Goal: Task Accomplishment & Management: Use online tool/utility

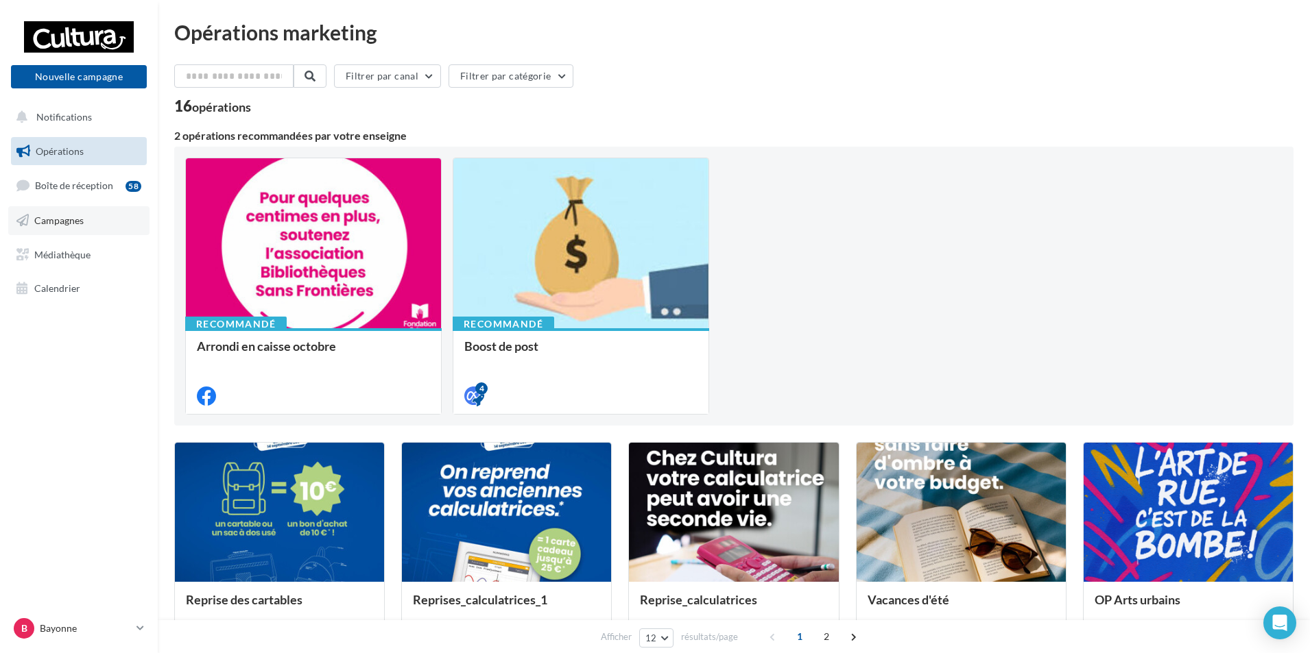
click at [67, 213] on link "Campagnes" at bounding box center [78, 220] width 141 height 29
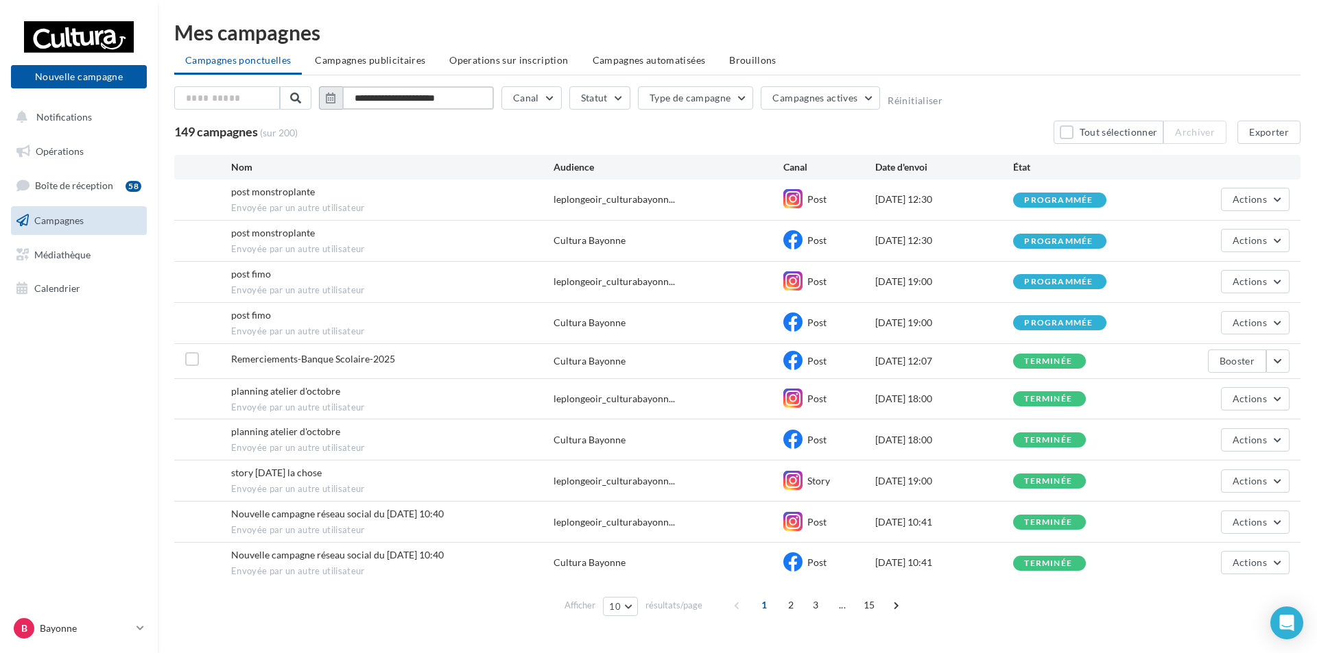
click at [368, 97] on input "**********" at bounding box center [418, 97] width 152 height 23
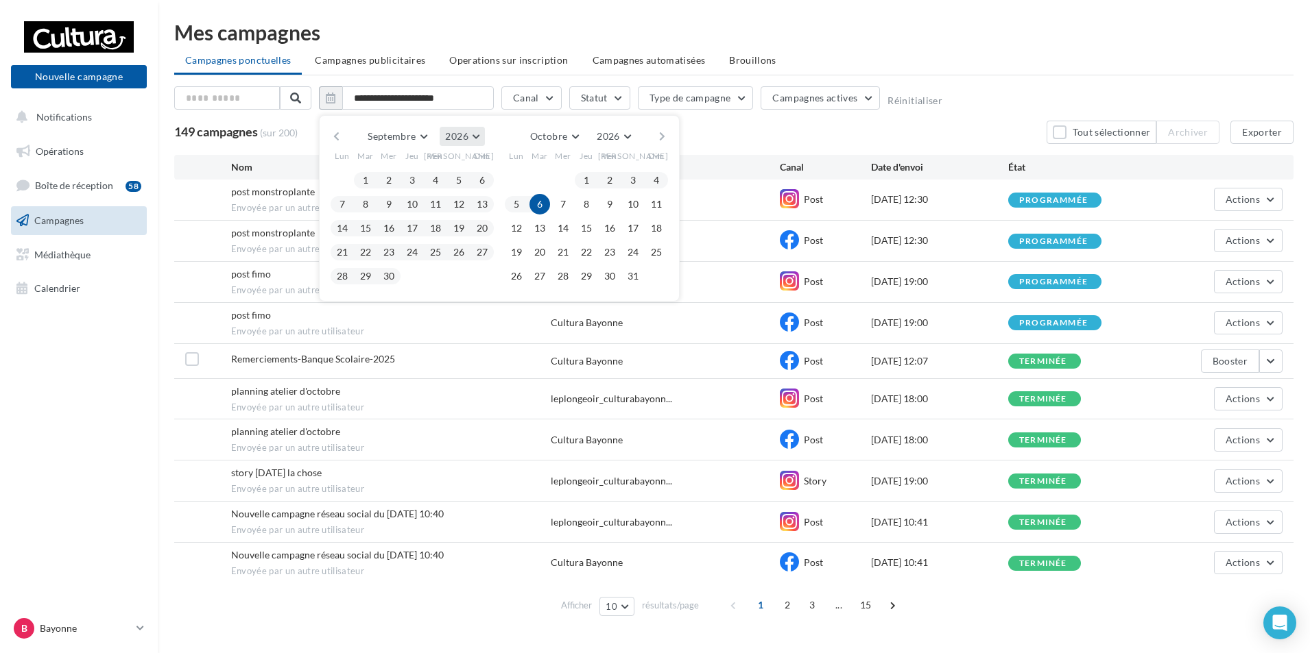
click at [472, 134] on button "2026" at bounding box center [462, 136] width 45 height 19
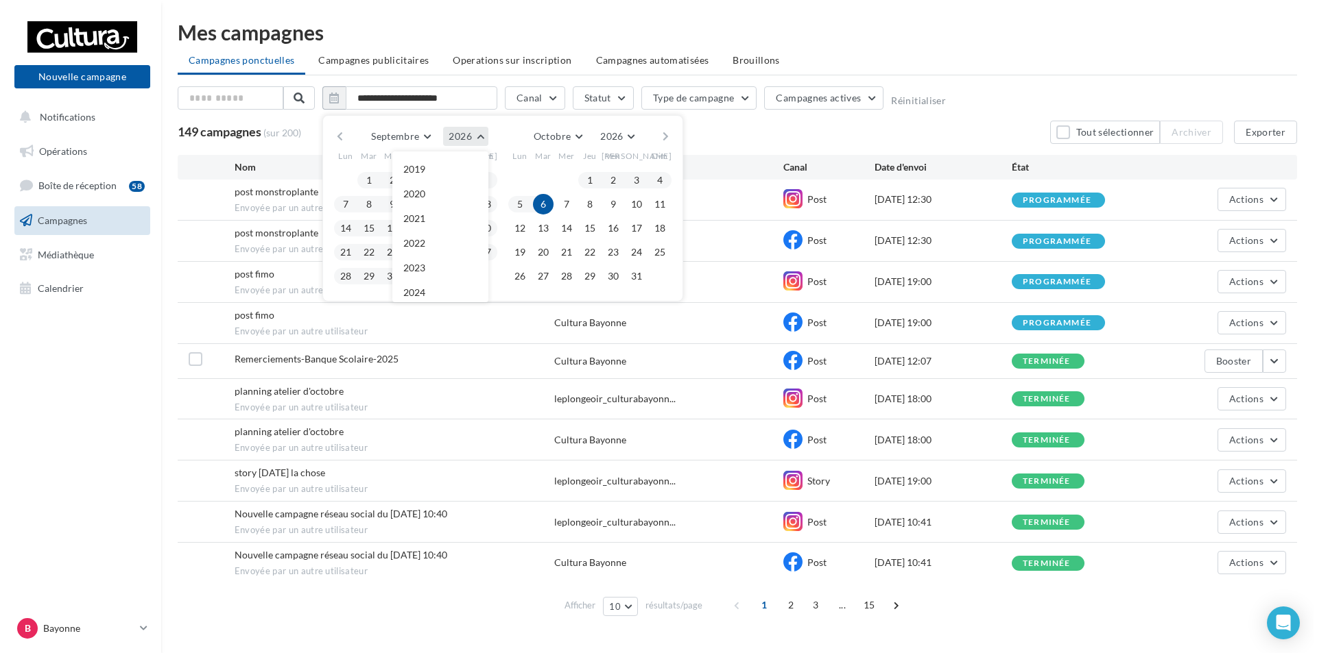
scroll to position [148, 0]
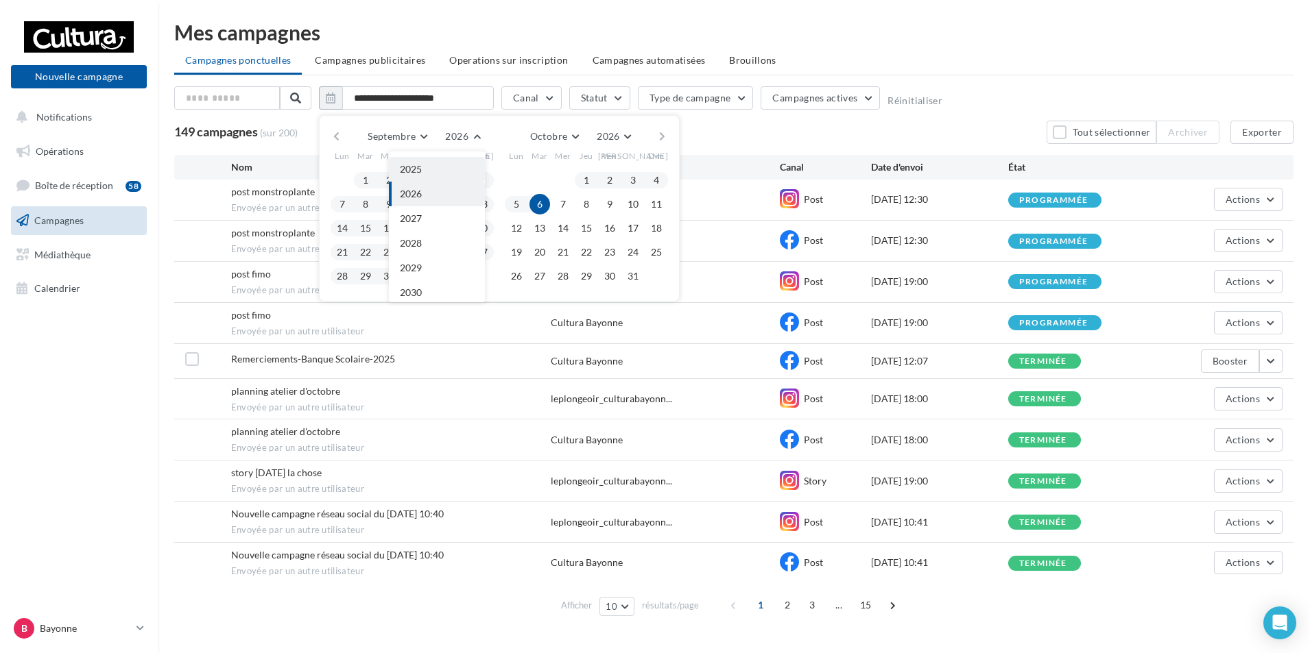
click at [435, 167] on button "2025" at bounding box center [437, 169] width 96 height 25
click at [339, 176] on button "1" at bounding box center [342, 180] width 21 height 21
click at [365, 276] on button "30" at bounding box center [365, 276] width 21 height 21
type input "**********"
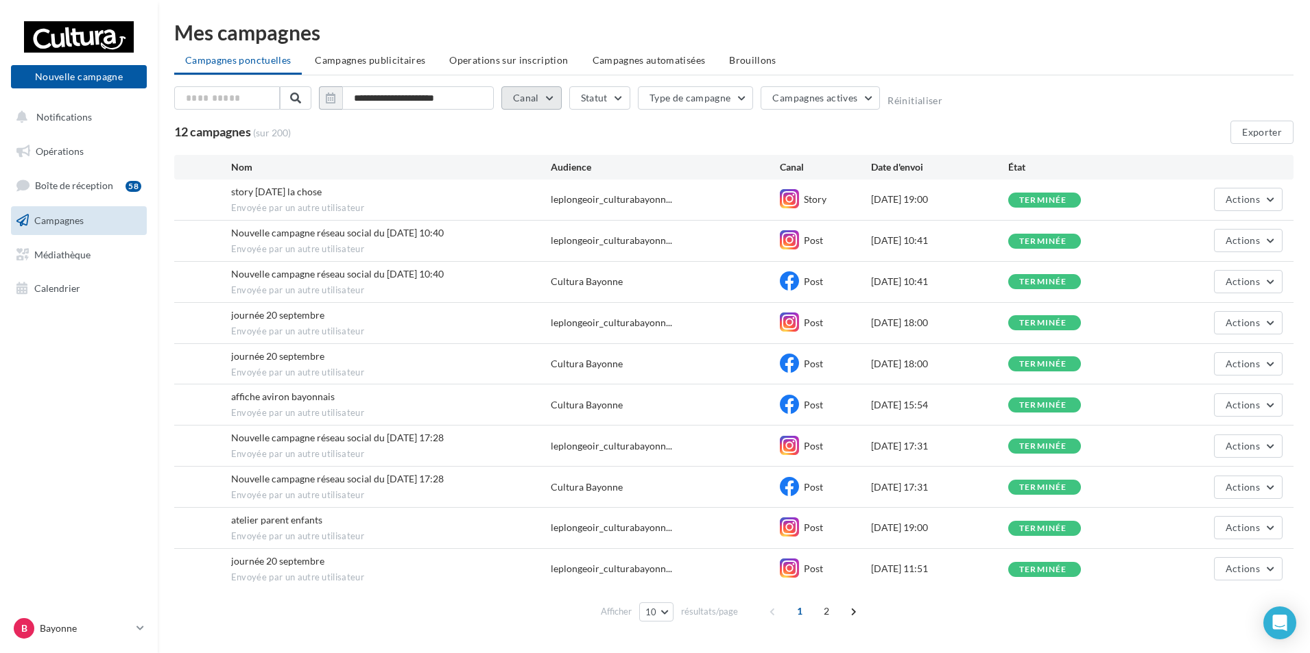
click at [554, 95] on button "Canal" at bounding box center [531, 97] width 60 height 23
click at [523, 149] on label at bounding box center [520, 147] width 14 height 14
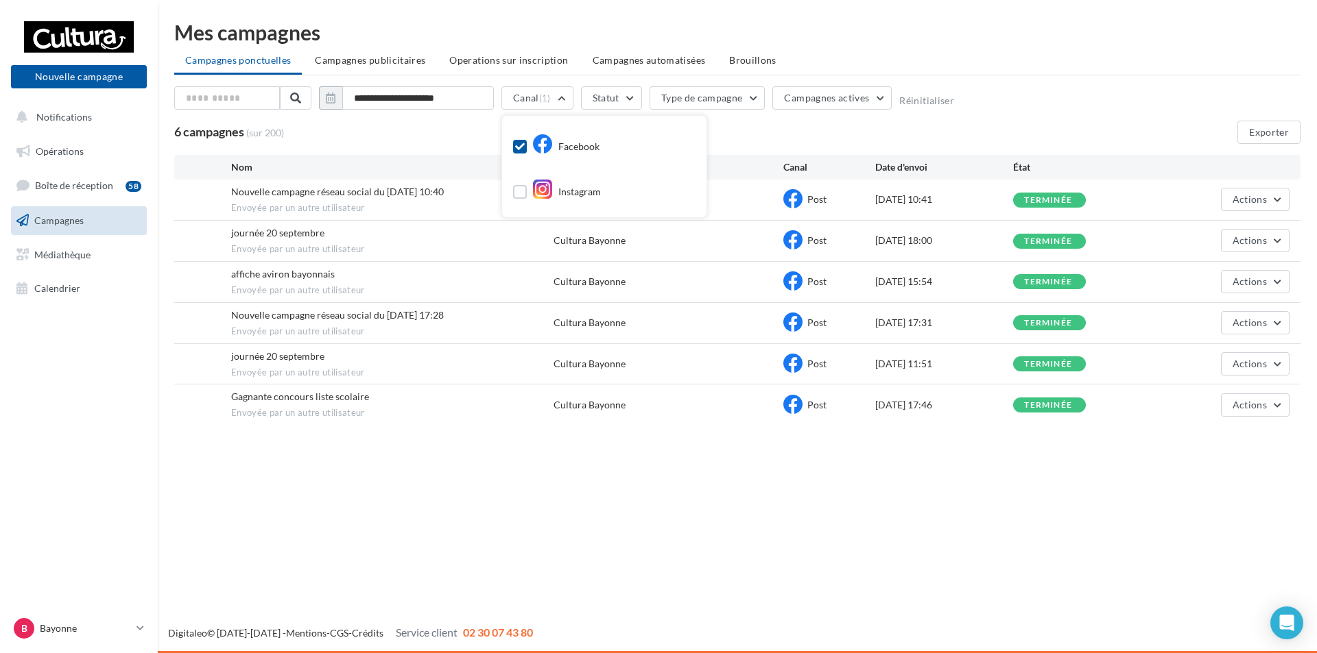
click at [764, 132] on div "6 campagnes (sur 200) Exporter" at bounding box center [737, 132] width 1126 height 23
click at [1275, 135] on button "Exporter" at bounding box center [1268, 132] width 63 height 23
click at [562, 93] on button "Canal (1)" at bounding box center [537, 97] width 72 height 23
click at [514, 149] on label at bounding box center [520, 147] width 14 height 14
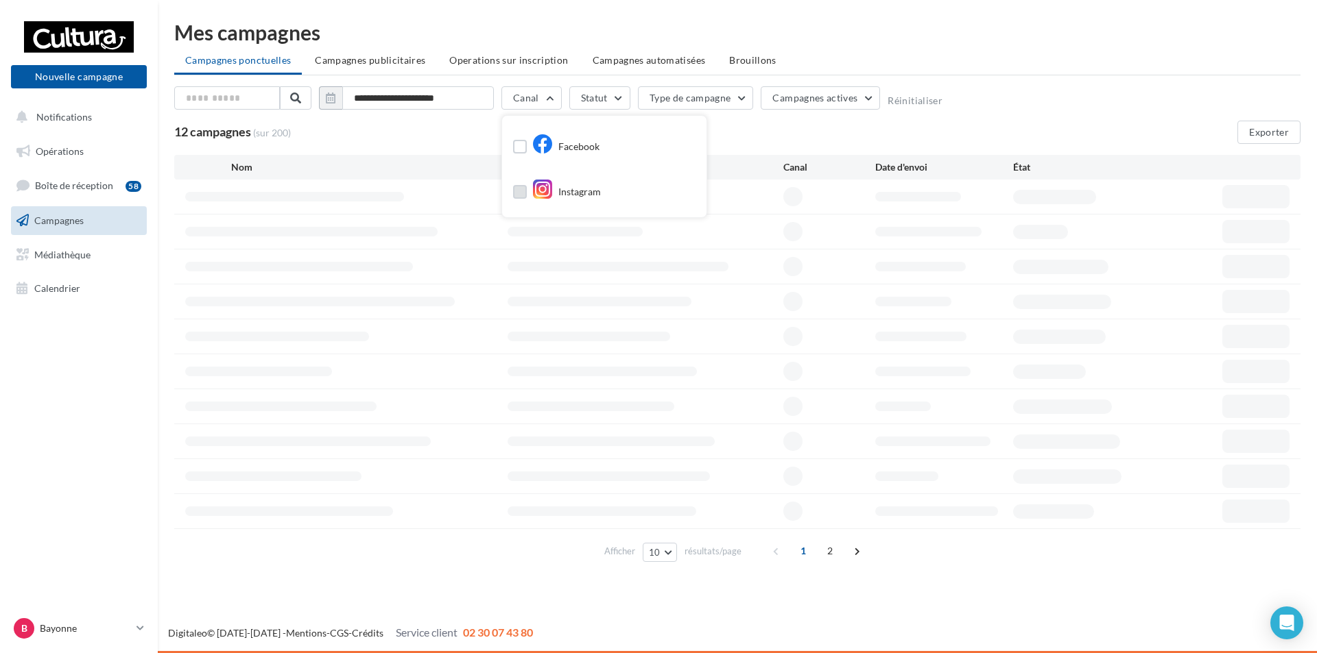
drag, startPoint x: 520, startPoint y: 193, endPoint x: 744, endPoint y: 166, distance: 225.9
click at [520, 193] on label at bounding box center [520, 192] width 14 height 14
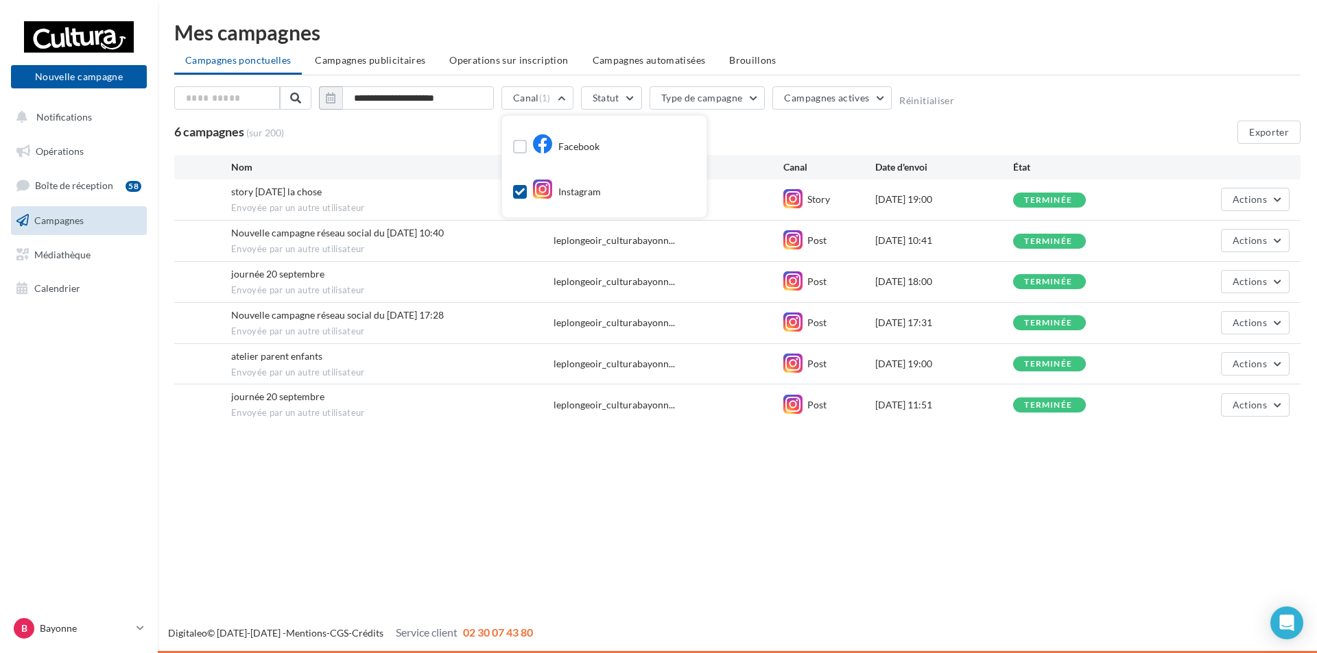
click at [749, 136] on div "6 campagnes (sur 200) Exporter" at bounding box center [737, 132] width 1126 height 23
click at [1282, 134] on button "Exporter" at bounding box center [1268, 132] width 63 height 23
click at [137, 627] on icon at bounding box center [140, 629] width 8 height 12
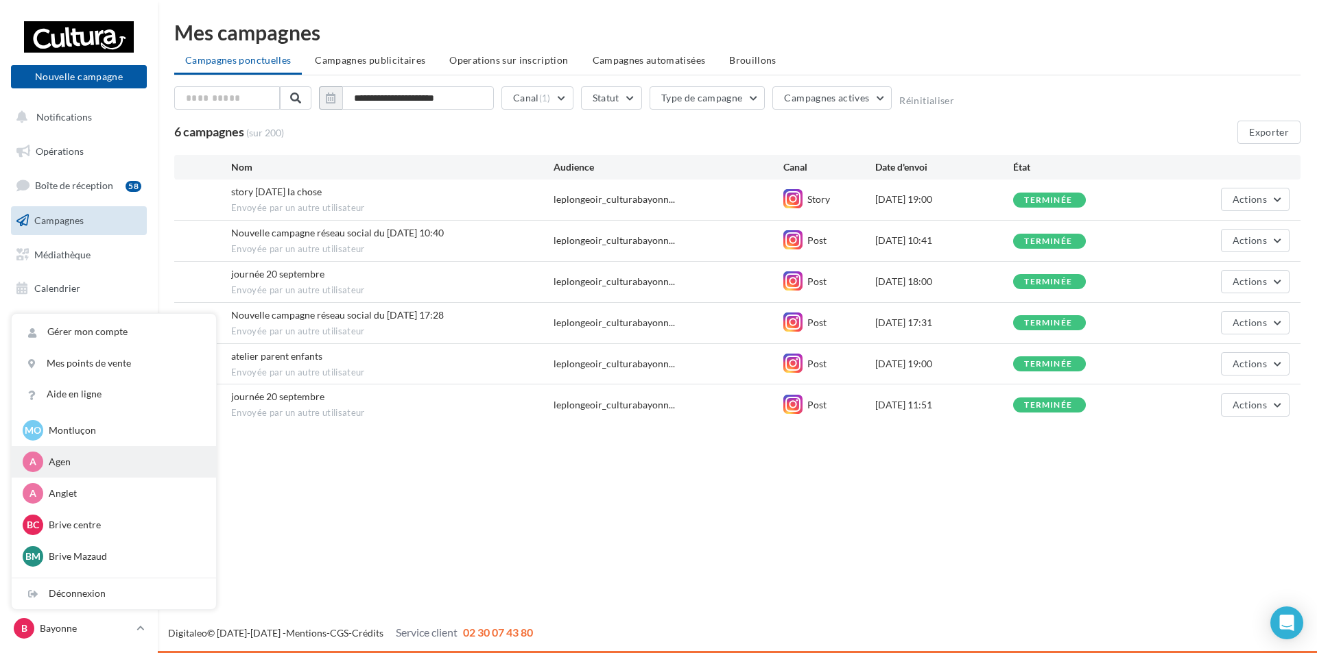
scroll to position [137, 0]
click at [86, 453] on p "Brive centre" at bounding box center [124, 457] width 151 height 14
